Goal: Transaction & Acquisition: Subscribe to service/newsletter

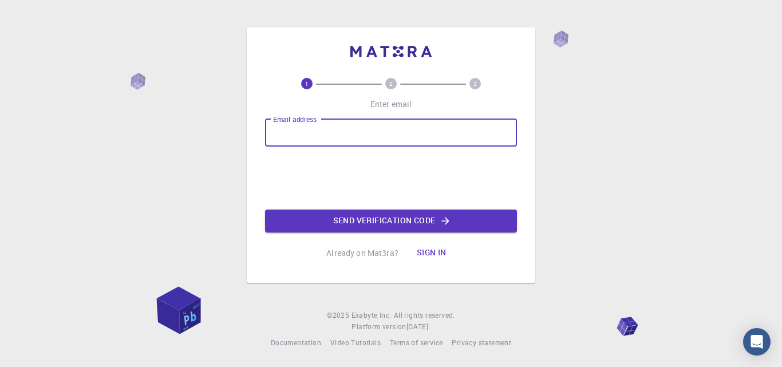
click at [354, 131] on input "Email address" at bounding box center [391, 132] width 252 height 27
type input "[EMAIL_ADDRESS][DOMAIN_NAME]"
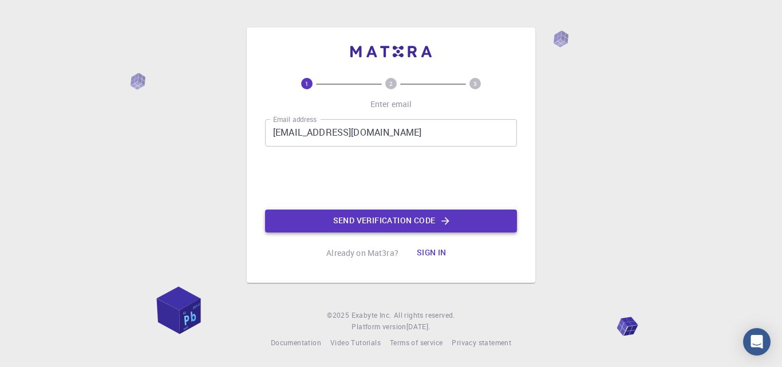
click at [348, 222] on button "Send verification code" at bounding box center [391, 221] width 252 height 23
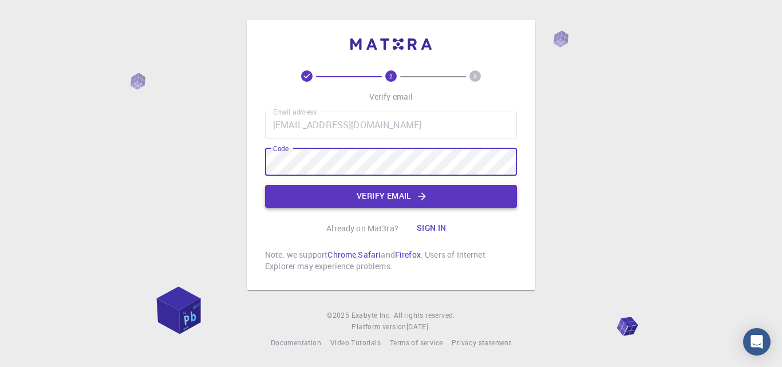
click at [309, 192] on button "Verify email" at bounding box center [391, 196] width 252 height 23
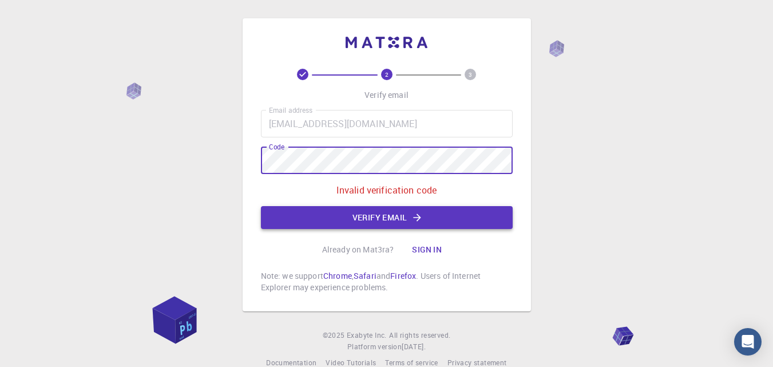
click at [342, 217] on button "Verify email" at bounding box center [387, 217] width 252 height 23
click at [324, 215] on button "Verify email" at bounding box center [387, 217] width 252 height 23
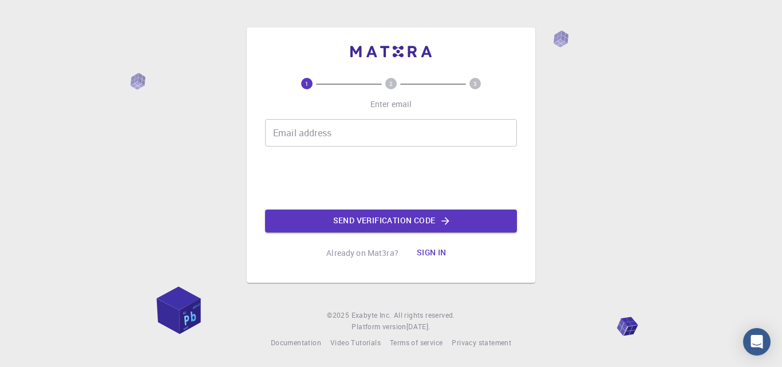
click at [349, 130] on input "Email address" at bounding box center [391, 132] width 252 height 27
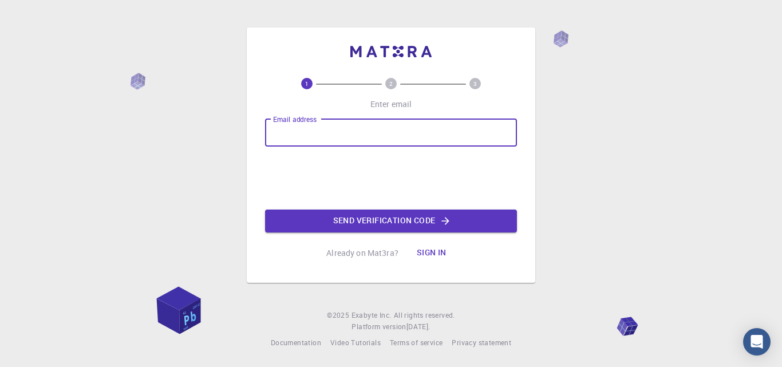
type input "[EMAIL_ADDRESS][DOMAIN_NAME]"
click at [332, 224] on button "Send verification code" at bounding box center [391, 221] width 252 height 23
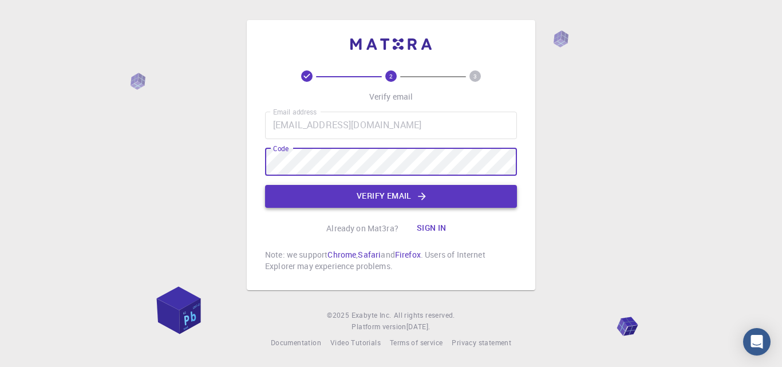
click at [318, 193] on button "Verify email" at bounding box center [391, 196] width 252 height 23
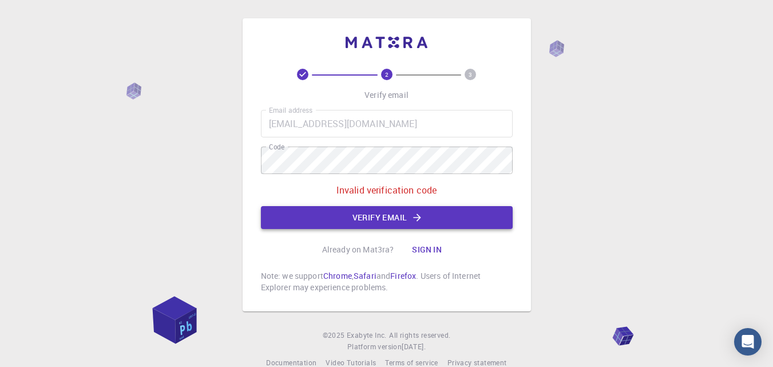
click at [326, 212] on button "Verify email" at bounding box center [387, 217] width 252 height 23
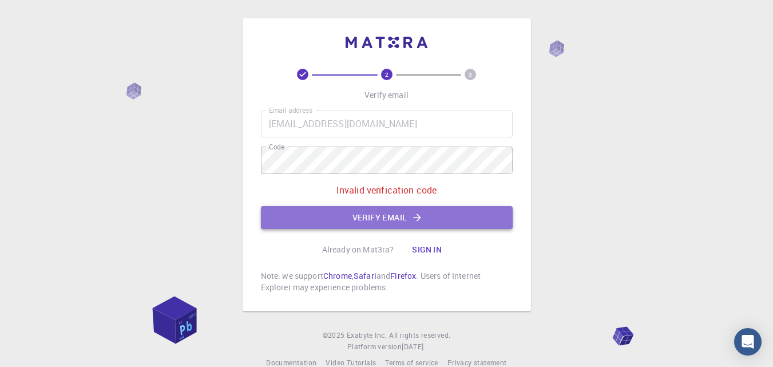
click at [326, 212] on button "Verify email" at bounding box center [387, 217] width 252 height 23
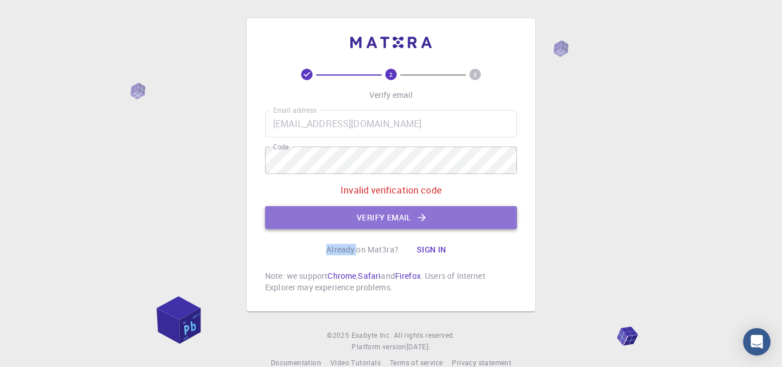
click at [326, 212] on div "2 3 Verify email Email address mhnashamyn@gmail.com Email address Code Code Inv…" at bounding box center [391, 181] width 252 height 224
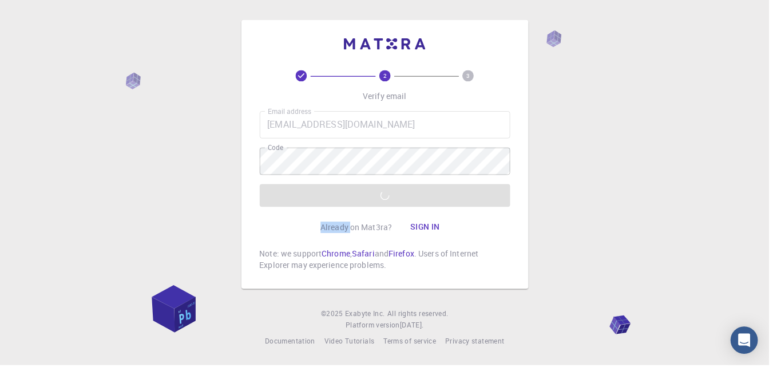
click at [326, 208] on button "Verify email" at bounding box center [387, 196] width 252 height 23
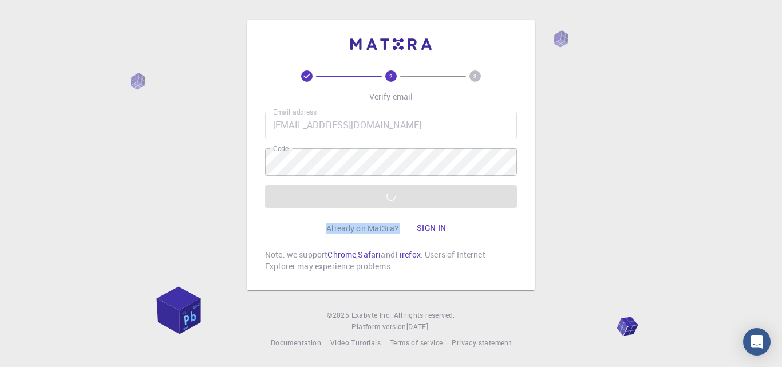
click at [326, 212] on div "2 3 Verify email Email address mhnashamyn@gmail.com Email address Code Code Ver…" at bounding box center [391, 170] width 252 height 201
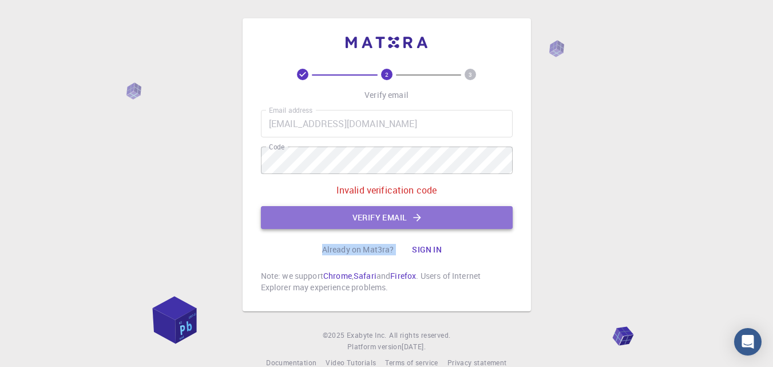
click at [326, 212] on button "Verify email" at bounding box center [387, 217] width 252 height 23
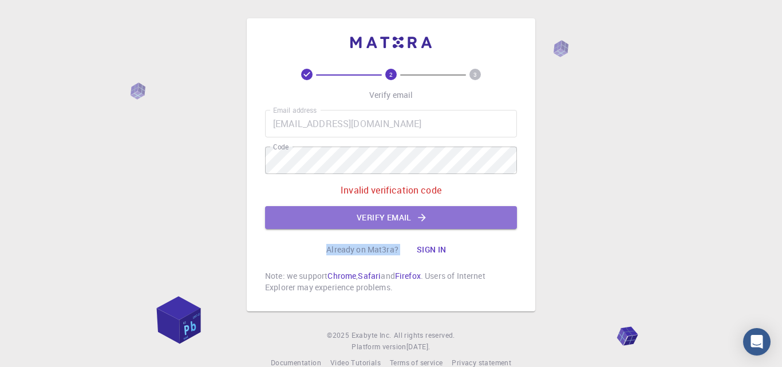
click at [326, 213] on div "2 3 Verify email Email address mhnashamyn@gmail.com Email address Code Code Inv…" at bounding box center [391, 181] width 252 height 224
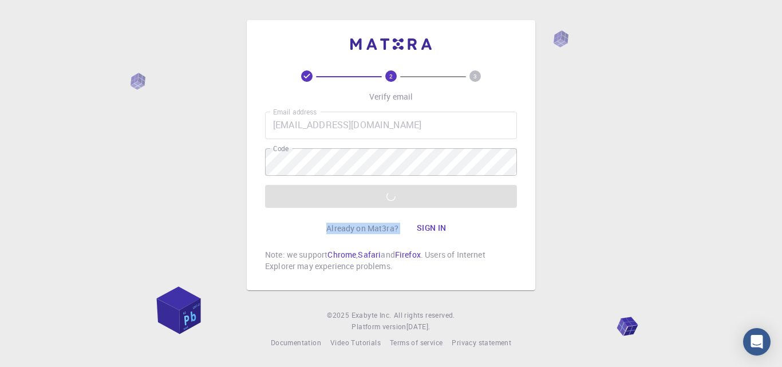
click at [326, 208] on button "Verify email" at bounding box center [391, 196] width 252 height 23
click at [326, 213] on div "2 3 Verify email Email address mhnashamyn@gmail.com Email address Code Code Ver…" at bounding box center [391, 170] width 252 height 201
